Goal: Task Accomplishment & Management: Use online tool/utility

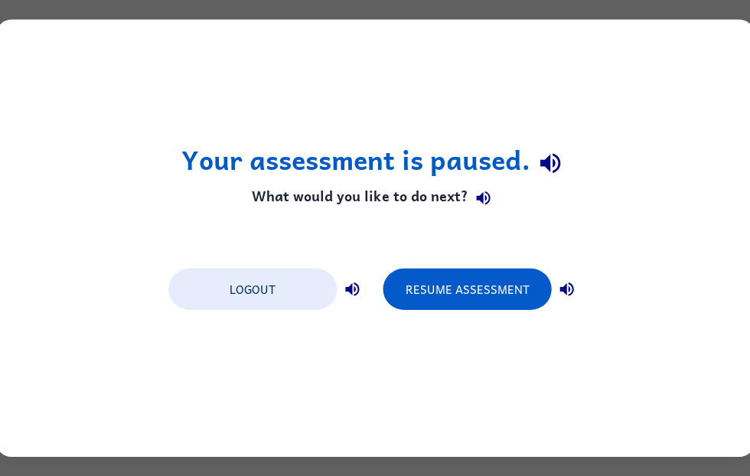
click at [481, 292] on button "Resume Assessment" at bounding box center [467, 289] width 168 height 41
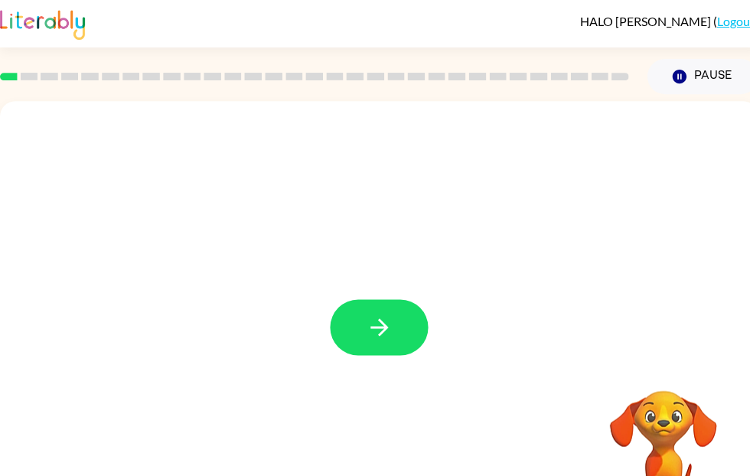
click at [392, 332] on icon "button" at bounding box center [379, 327] width 27 height 27
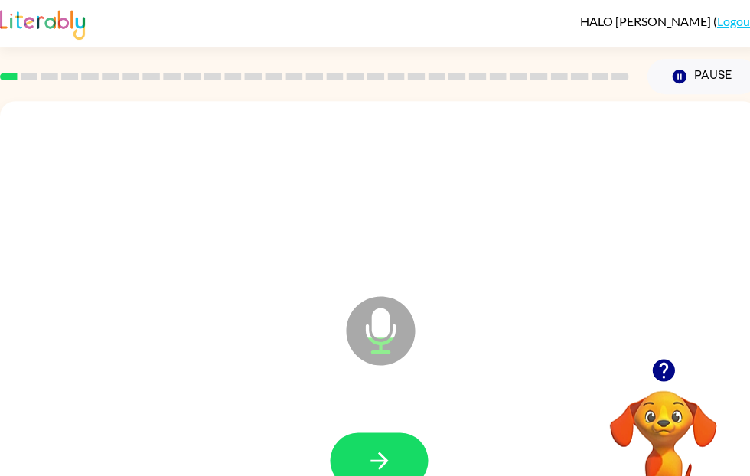
click at [399, 462] on button "button" at bounding box center [379, 460] width 98 height 56
click at [662, 368] on icon "button" at bounding box center [662, 370] width 22 height 22
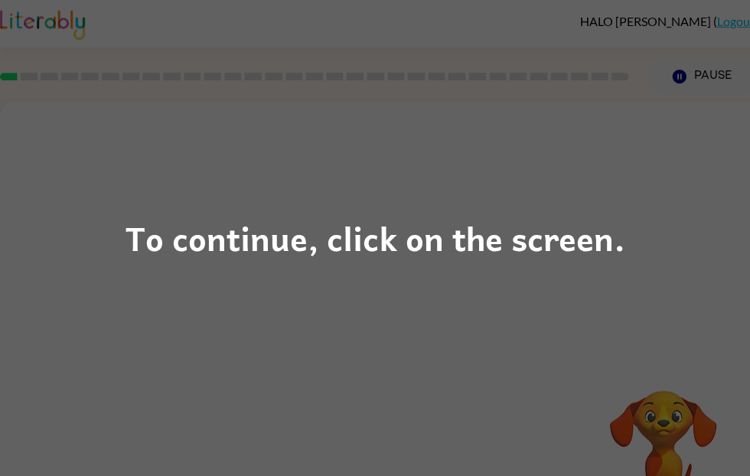
click at [446, 246] on div "To continue, click on the screen." at bounding box center [375, 238] width 499 height 52
click at [445, 246] on div at bounding box center [378, 195] width 727 height 126
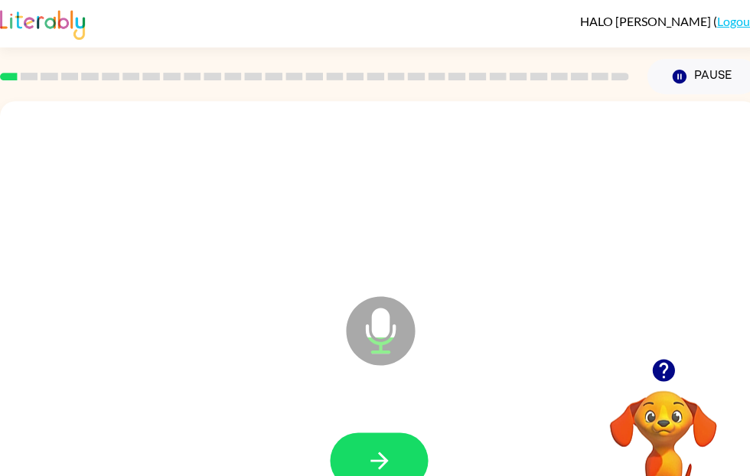
click at [373, 435] on button "button" at bounding box center [379, 460] width 98 height 56
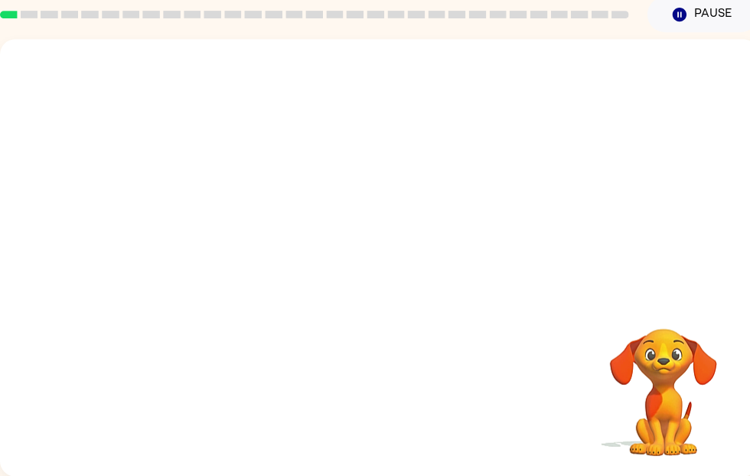
scroll to position [63, 0]
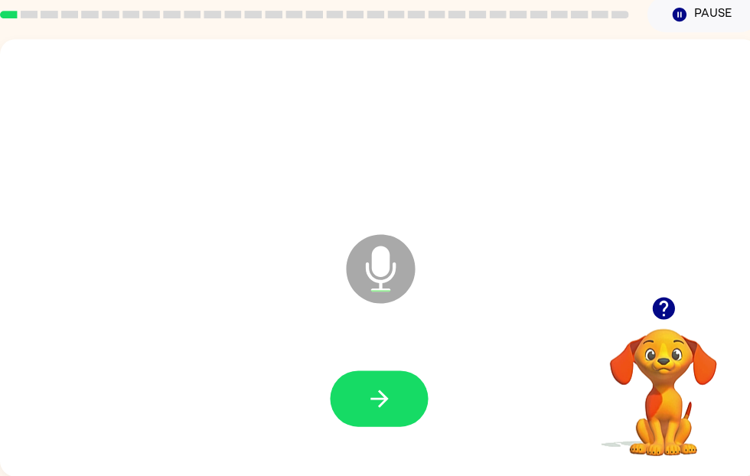
click at [379, 406] on icon "button" at bounding box center [379, 399] width 18 height 18
click at [656, 312] on icon "button" at bounding box center [662, 308] width 22 height 22
click at [389, 412] on button "button" at bounding box center [379, 398] width 98 height 56
click at [651, 306] on icon "button" at bounding box center [663, 308] width 27 height 27
click at [410, 396] on button "button" at bounding box center [379, 398] width 98 height 56
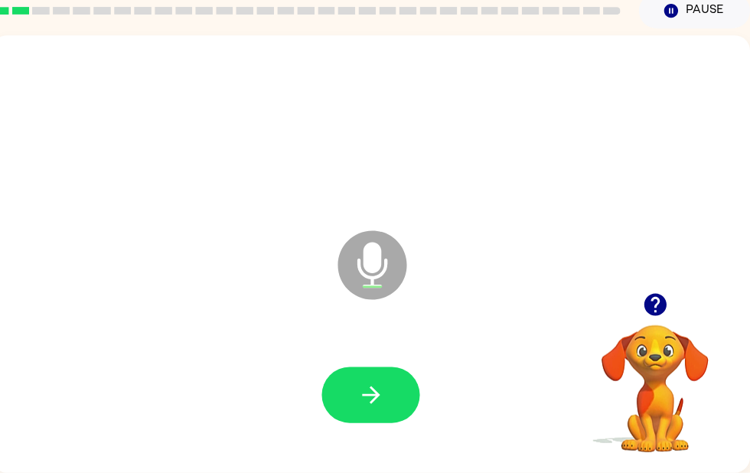
scroll to position [63, 8]
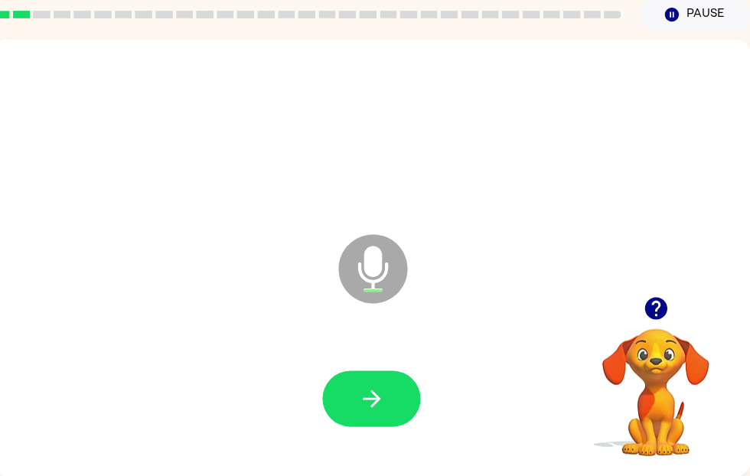
click at [347, 375] on button "button" at bounding box center [371, 398] width 98 height 56
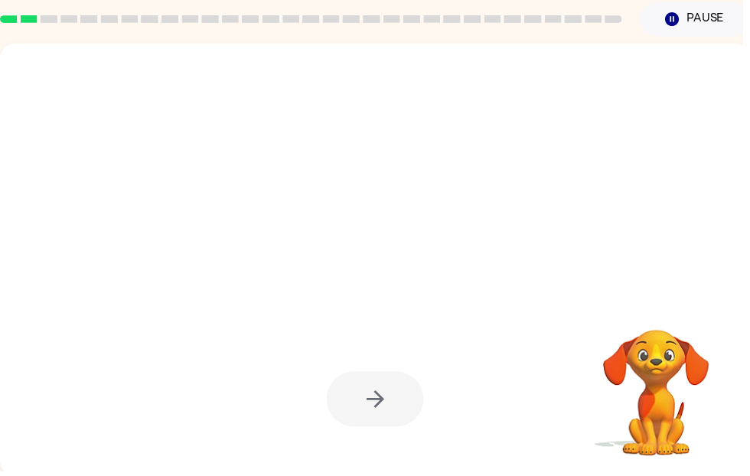
scroll to position [57, 0]
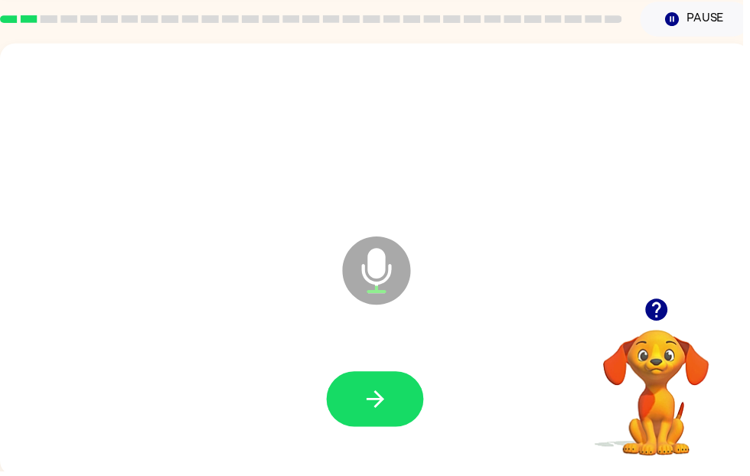
click at [666, 318] on icon "button" at bounding box center [662, 313] width 22 height 22
click at [371, 426] on button "button" at bounding box center [379, 403] width 98 height 56
click at [391, 394] on icon "button" at bounding box center [379, 403] width 27 height 27
click at [381, 393] on icon "button" at bounding box center [379, 403] width 27 height 27
click at [381, 413] on icon "button" at bounding box center [379, 403] width 27 height 27
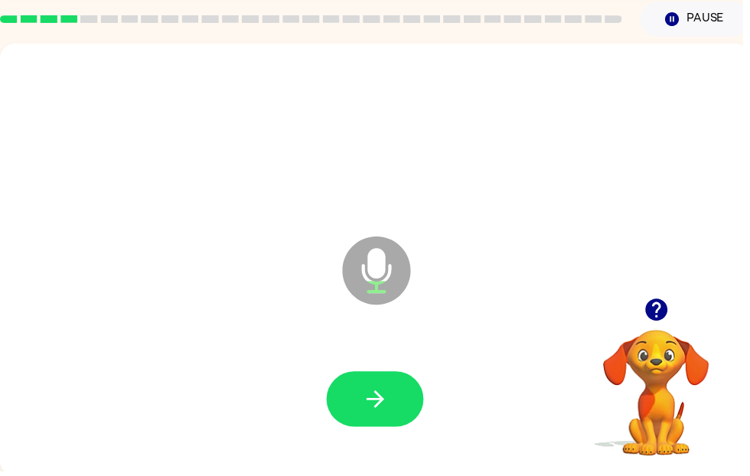
click at [390, 400] on icon "button" at bounding box center [379, 403] width 27 height 27
click at [353, 389] on button "button" at bounding box center [379, 403] width 98 height 56
click at [374, 388] on button "button" at bounding box center [379, 403] width 98 height 56
click at [393, 397] on button "button" at bounding box center [379, 403] width 98 height 56
click at [648, 326] on button "button" at bounding box center [663, 312] width 39 height 39
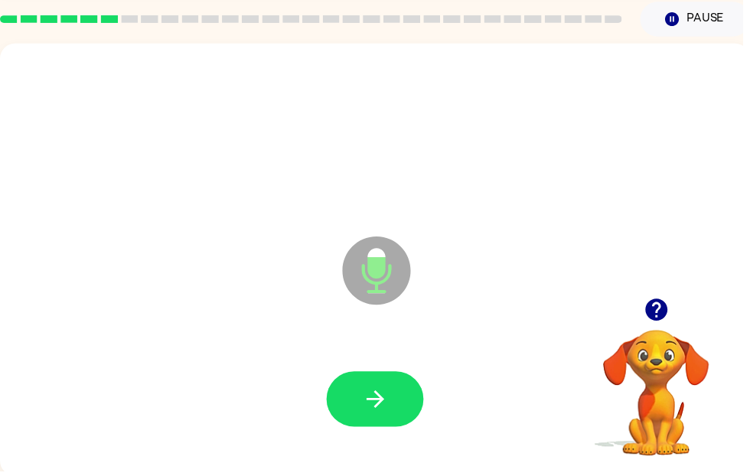
click at [381, 400] on icon "button" at bounding box center [379, 403] width 18 height 18
click at [670, 314] on icon "button" at bounding box center [662, 313] width 22 height 22
click at [358, 398] on button "button" at bounding box center [379, 403] width 98 height 56
click at [673, 309] on icon "button" at bounding box center [662, 313] width 22 height 22
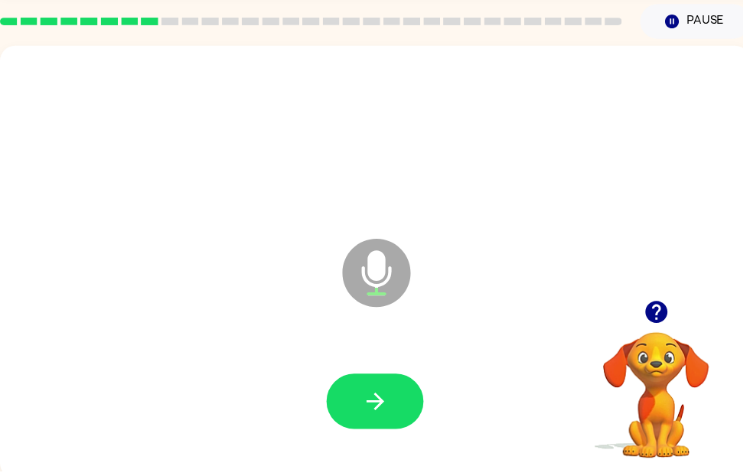
click at [375, 413] on icon "button" at bounding box center [379, 405] width 27 height 27
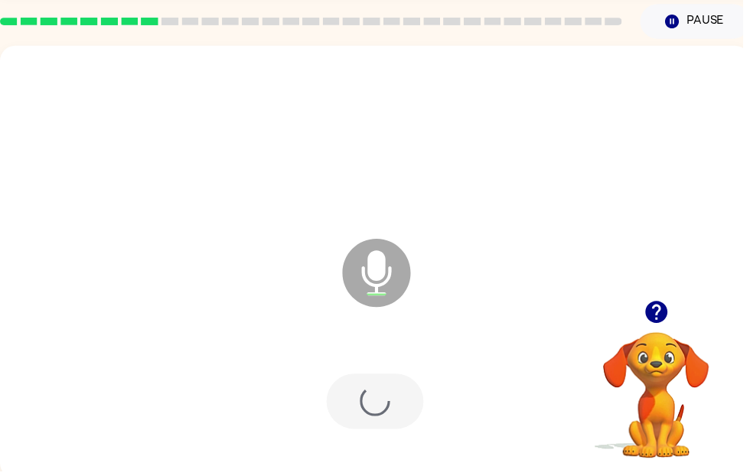
click at [364, 387] on div at bounding box center [379, 405] width 98 height 56
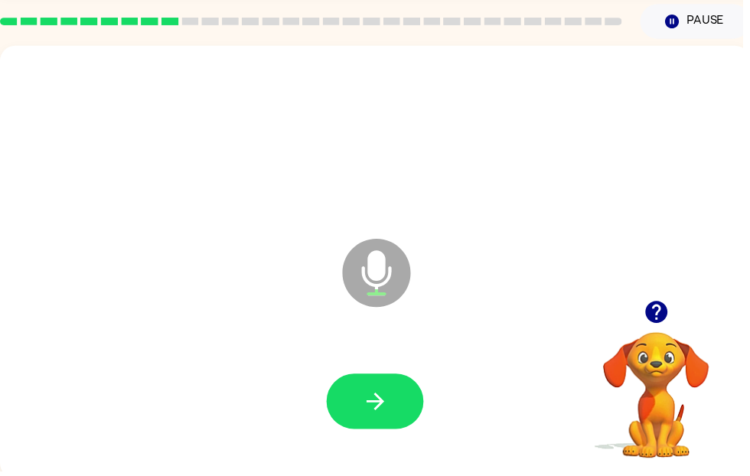
click at [380, 370] on div at bounding box center [378, 406] width 727 height 126
click at [378, 432] on button "button" at bounding box center [379, 405] width 98 height 56
click at [388, 407] on icon "button" at bounding box center [379, 405] width 27 height 27
click at [377, 403] on icon "button" at bounding box center [379, 405] width 27 height 27
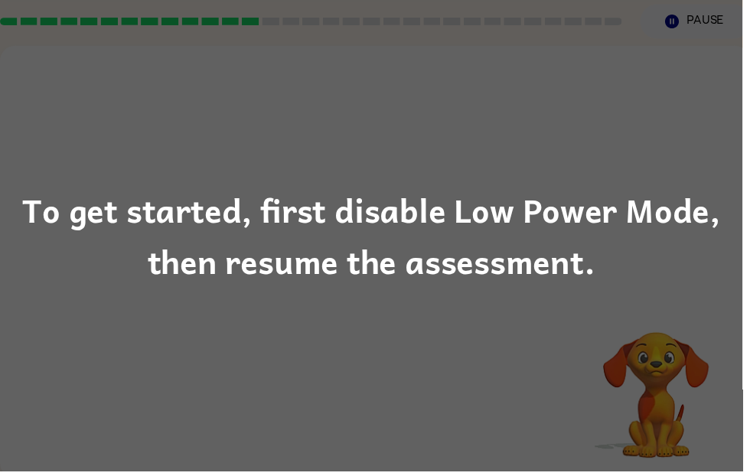
click at [672, 290] on div "To get started, first disable Low Power Mode, then resume the assessment." at bounding box center [375, 238] width 750 height 104
click at [667, 311] on div "To get started, first disable Low Power Mode, then resume the assessment." at bounding box center [375, 238] width 750 height 476
click at [518, 272] on div "To get started, first disable Low Power Mode, then resume the assessment." at bounding box center [375, 238] width 750 height 104
click at [549, 172] on div "To get started, first disable Low Power Mode, then resume the assessment." at bounding box center [375, 238] width 750 height 476
click at [585, 135] on div "To get started, first disable Low Power Mode, then resume the assessment." at bounding box center [375, 238] width 750 height 476
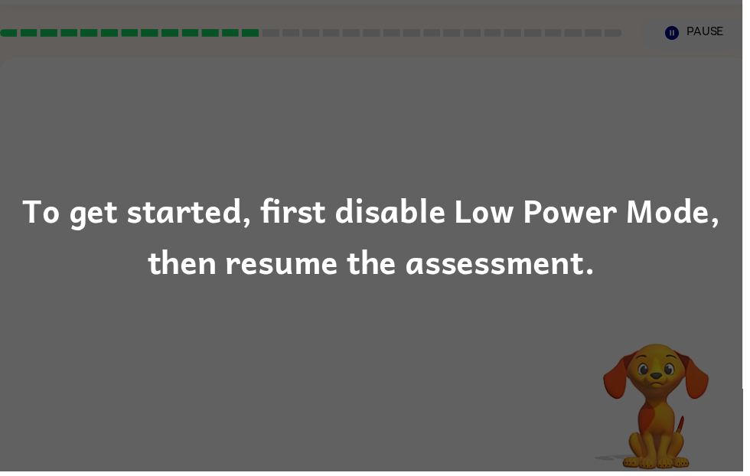
scroll to position [9, 0]
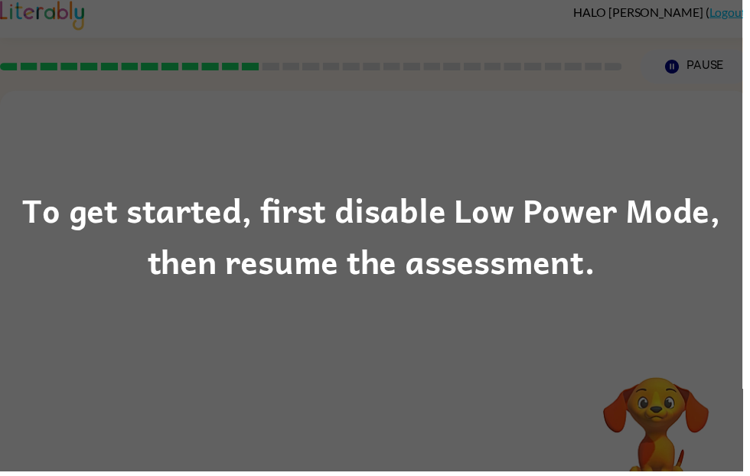
click at [592, 198] on div "To get started, first disable Low Power Mode, then resume the assessment." at bounding box center [375, 238] width 750 height 104
click at [611, 199] on div "To get started, first disable Low Power Mode, then resume the assessment." at bounding box center [375, 238] width 750 height 104
click at [613, 187] on div "To get started, first disable Low Power Mode, then resume the assessment." at bounding box center [375, 238] width 750 height 476
click at [620, 177] on div "To get started, first disable Low Power Mode, then resume the assessment." at bounding box center [375, 238] width 750 height 476
click at [553, 203] on div "To get started, first disable Low Power Mode, then resume the assessment." at bounding box center [375, 238] width 750 height 104
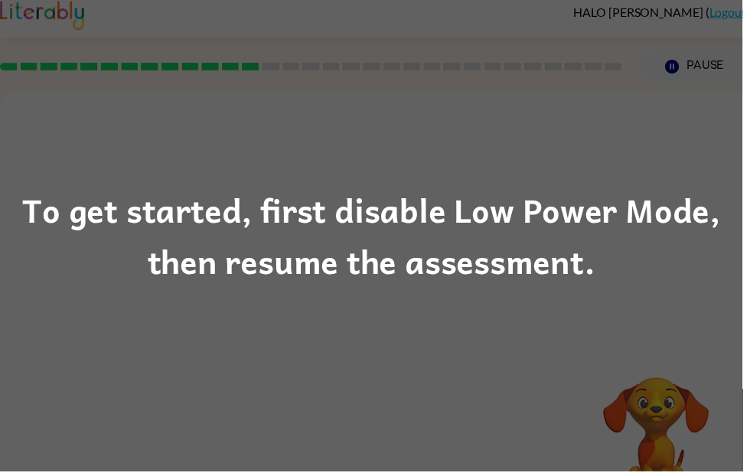
click at [552, 203] on div "To get started, first disable Low Power Mode, then resume the assessment." at bounding box center [375, 238] width 750 height 104
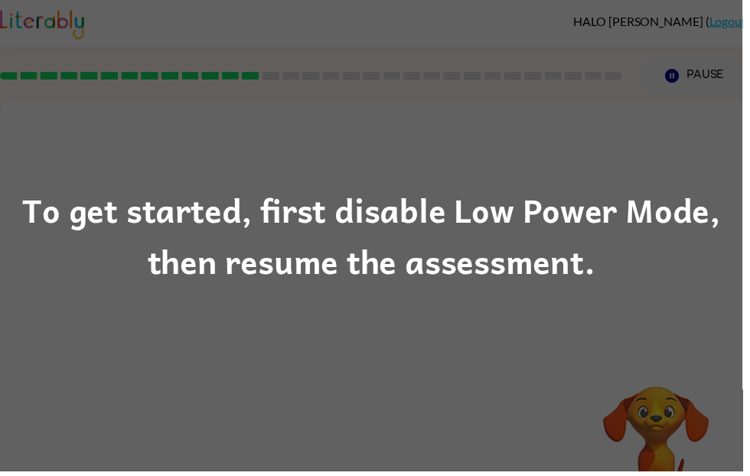
click at [705, 157] on div "To get started, first disable Low Power Mode, then resume the assessment." at bounding box center [375, 238] width 750 height 476
click at [553, 300] on div "To get started, first disable Low Power Mode, then resume the assessment." at bounding box center [375, 238] width 750 height 476
click at [530, 261] on div "To get started, first disable Low Power Mode, then resume the assessment." at bounding box center [375, 238] width 750 height 104
click at [416, 194] on div "To get started, first disable Low Power Mode, then resume the assessment." at bounding box center [375, 238] width 750 height 104
click at [365, 194] on div "To get started, first disable Low Power Mode, then resume the assessment." at bounding box center [375, 238] width 750 height 104
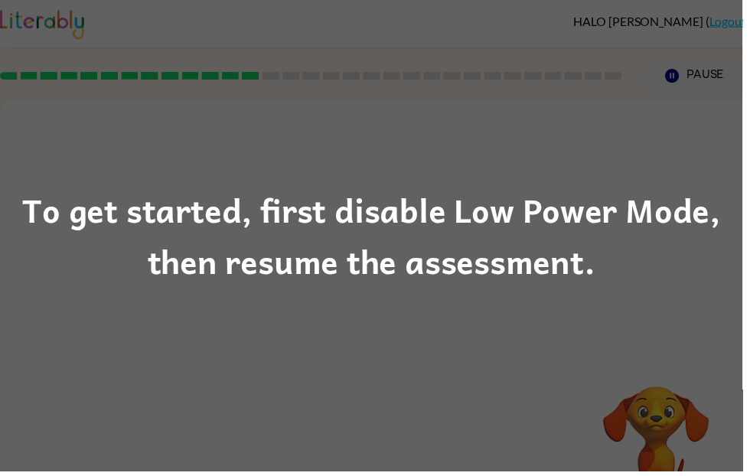
click at [413, 172] on div "To get started, first disable Low Power Mode, then resume the assessment." at bounding box center [375, 238] width 750 height 476
click at [732, 208] on div "To get started, first disable Low Power Mode, then resume the assessment." at bounding box center [375, 238] width 750 height 104
click at [726, 222] on div "To get started, first disable Low Power Mode, then resume the assessment." at bounding box center [375, 238] width 750 height 104
click at [749, 213] on div "To get started, first disable Low Power Mode, then resume the assessment." at bounding box center [375, 238] width 750 height 104
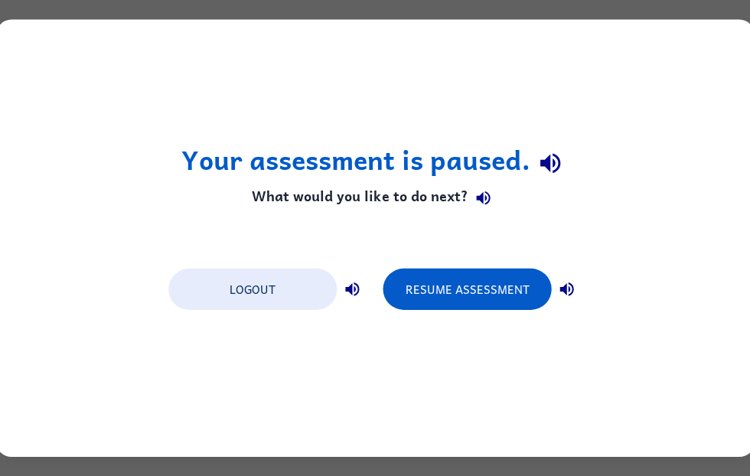
click at [519, 280] on button "Resume Assessment" at bounding box center [467, 289] width 168 height 41
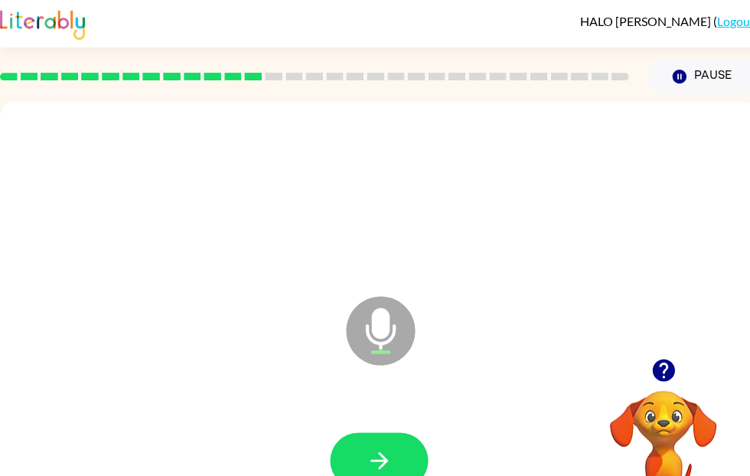
click at [357, 452] on button "button" at bounding box center [379, 460] width 98 height 56
click at [371, 467] on icon "button" at bounding box center [379, 460] width 27 height 27
click at [379, 471] on icon "button" at bounding box center [379, 460] width 27 height 27
click at [388, 437] on button "button" at bounding box center [379, 460] width 98 height 56
click at [394, 440] on button "button" at bounding box center [379, 460] width 98 height 56
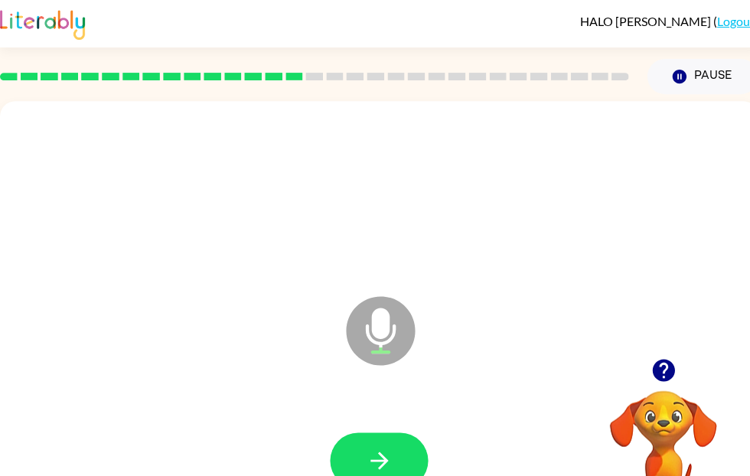
click at [398, 462] on button "button" at bounding box center [379, 460] width 98 height 56
click at [380, 465] on icon "button" at bounding box center [379, 460] width 27 height 27
click at [402, 470] on button "button" at bounding box center [379, 460] width 98 height 56
click at [352, 429] on div at bounding box center [378, 461] width 727 height 126
click at [358, 452] on button "button" at bounding box center [379, 460] width 98 height 56
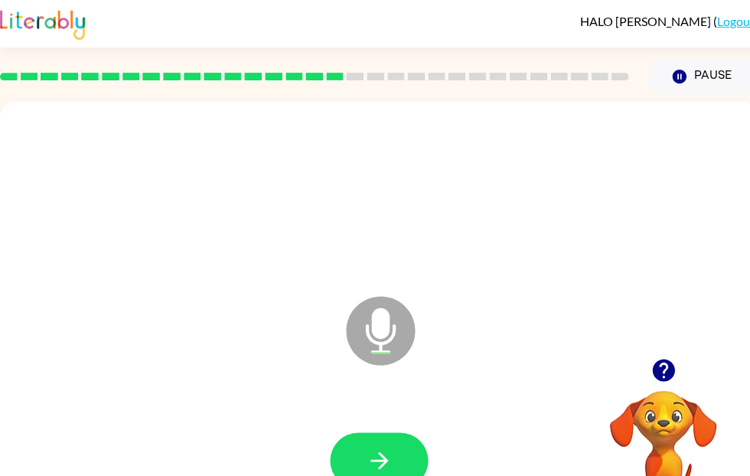
click at [387, 471] on icon "button" at bounding box center [379, 460] width 27 height 27
click at [379, 447] on icon "button" at bounding box center [379, 460] width 27 height 27
click at [667, 374] on icon "button" at bounding box center [662, 370] width 22 height 22
click at [376, 437] on button "button" at bounding box center [379, 460] width 98 height 56
click at [386, 440] on button "button" at bounding box center [379, 460] width 98 height 56
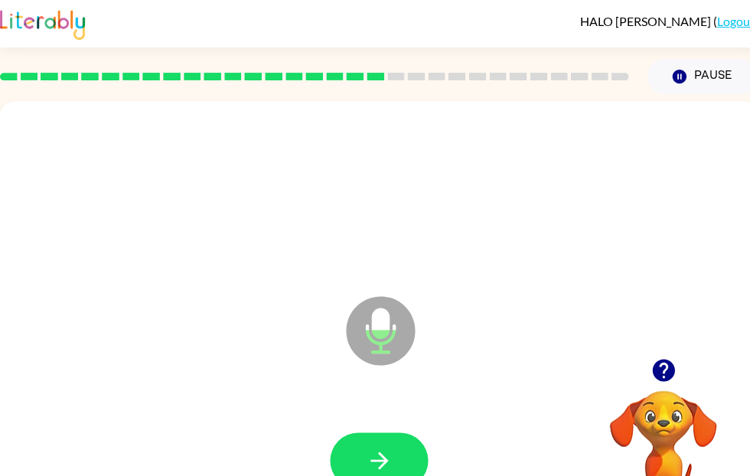
click at [362, 448] on button "button" at bounding box center [379, 460] width 98 height 56
click at [661, 364] on icon "button" at bounding box center [663, 370] width 27 height 27
click at [369, 471] on icon "button" at bounding box center [379, 460] width 27 height 27
click at [360, 446] on button "button" at bounding box center [379, 460] width 98 height 56
click at [661, 375] on icon "button" at bounding box center [662, 370] width 22 height 22
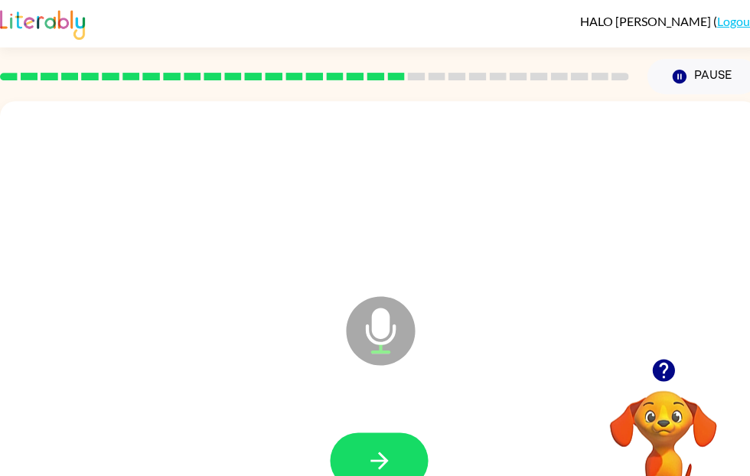
click at [367, 471] on icon "button" at bounding box center [379, 460] width 27 height 27
click at [381, 442] on button "button" at bounding box center [379, 460] width 98 height 56
click at [384, 462] on icon "button" at bounding box center [379, 461] width 18 height 18
click at [382, 446] on button "button" at bounding box center [379, 460] width 98 height 56
click at [383, 471] on icon "button" at bounding box center [379, 460] width 27 height 27
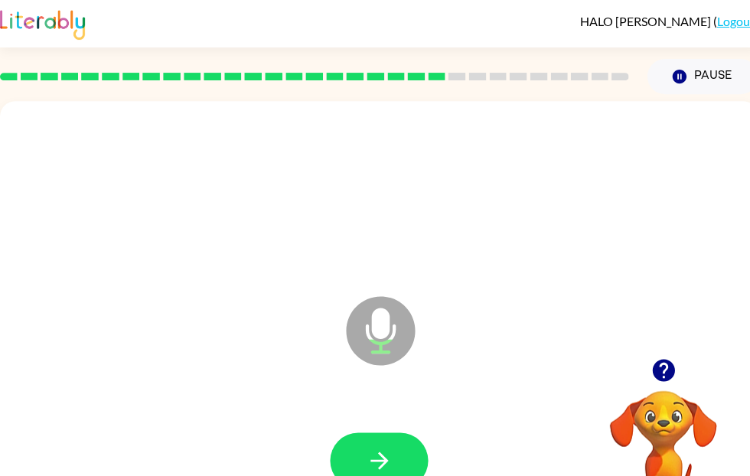
click at [393, 447] on button "button" at bounding box center [379, 460] width 98 height 56
click at [377, 471] on icon "button" at bounding box center [379, 460] width 27 height 27
click at [370, 454] on icon "button" at bounding box center [379, 460] width 27 height 27
click at [398, 471] on button "button" at bounding box center [379, 460] width 98 height 56
click at [380, 461] on icon "button" at bounding box center [379, 461] width 18 height 18
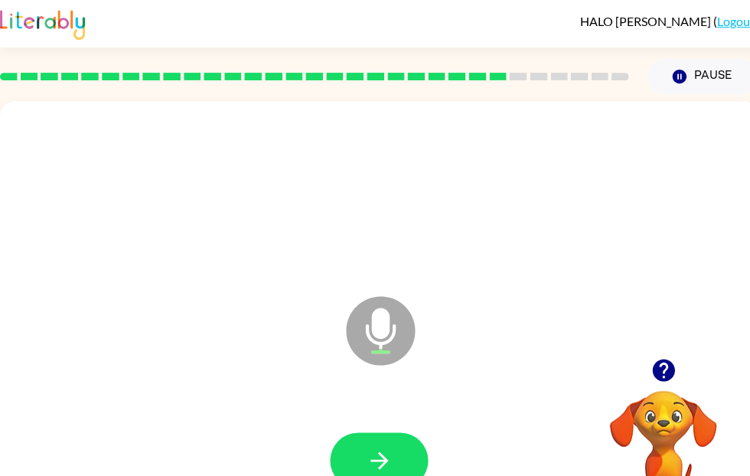
click at [668, 369] on icon "button" at bounding box center [662, 370] width 22 height 22
click at [364, 451] on button "button" at bounding box center [379, 460] width 98 height 56
click at [369, 451] on icon "button" at bounding box center [379, 460] width 27 height 27
click at [390, 451] on icon "button" at bounding box center [379, 460] width 27 height 27
click at [660, 374] on icon "button" at bounding box center [662, 370] width 22 height 22
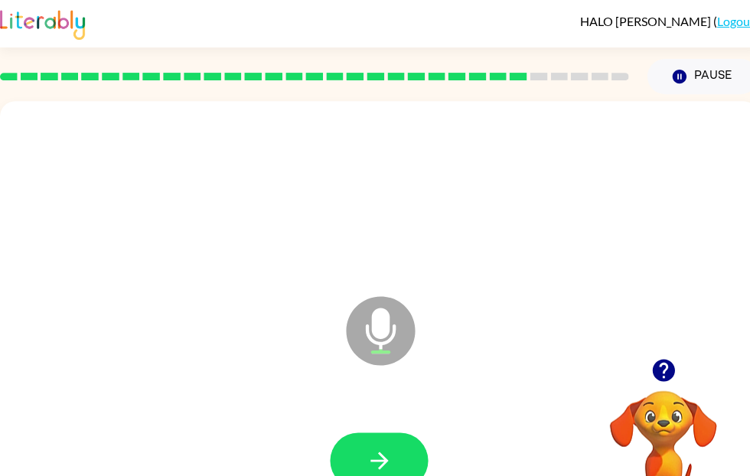
click at [371, 458] on icon "button" at bounding box center [379, 460] width 27 height 27
click at [374, 452] on icon "button" at bounding box center [379, 460] width 27 height 27
click at [387, 434] on button "button" at bounding box center [379, 460] width 98 height 56
click at [389, 454] on icon "button" at bounding box center [379, 460] width 27 height 27
click at [400, 454] on button "button" at bounding box center [379, 460] width 98 height 56
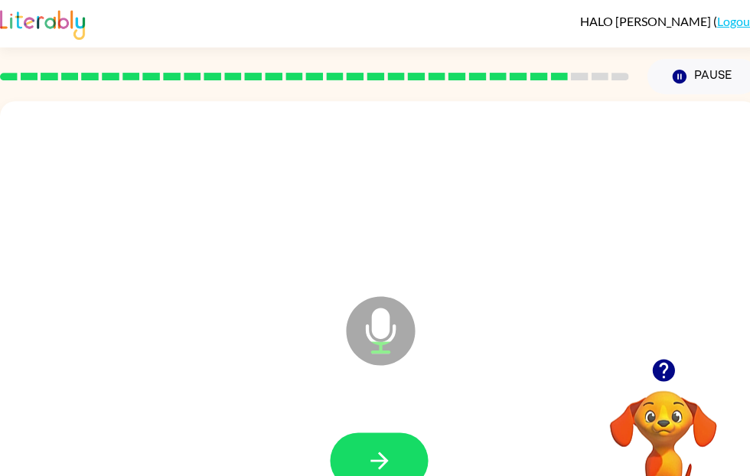
click at [388, 450] on icon "button" at bounding box center [379, 460] width 27 height 27
click at [383, 442] on button "button" at bounding box center [379, 460] width 98 height 56
click at [666, 364] on icon "button" at bounding box center [663, 370] width 27 height 27
click at [380, 456] on icon "button" at bounding box center [379, 460] width 27 height 27
click at [385, 465] on icon "button" at bounding box center [379, 460] width 27 height 27
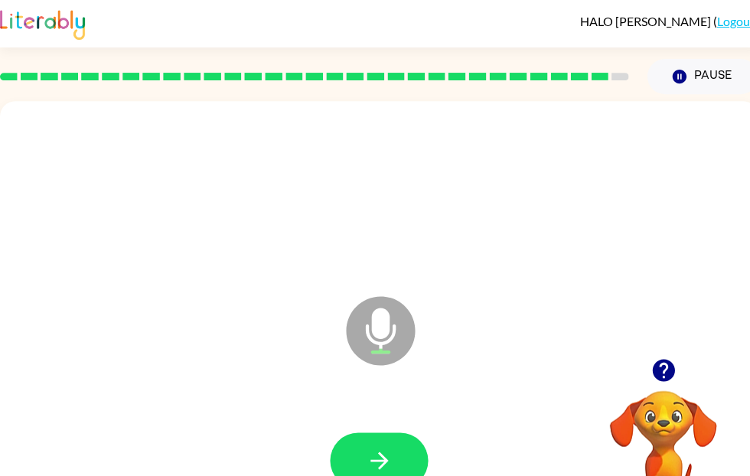
click at [394, 464] on button "button" at bounding box center [379, 460] width 98 height 56
